Goal: Navigation & Orientation: Find specific page/section

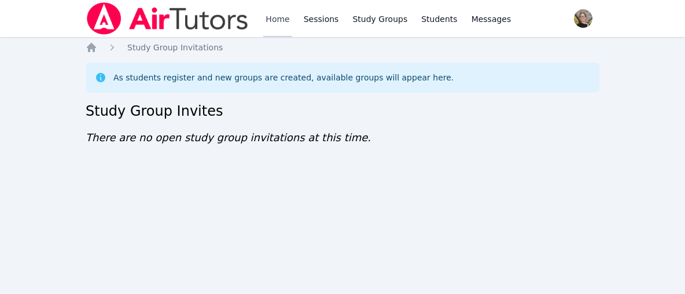
click at [271, 23] on link "Home" at bounding box center [277, 18] width 28 height 37
